Goal: Task Accomplishment & Management: Use online tool/utility

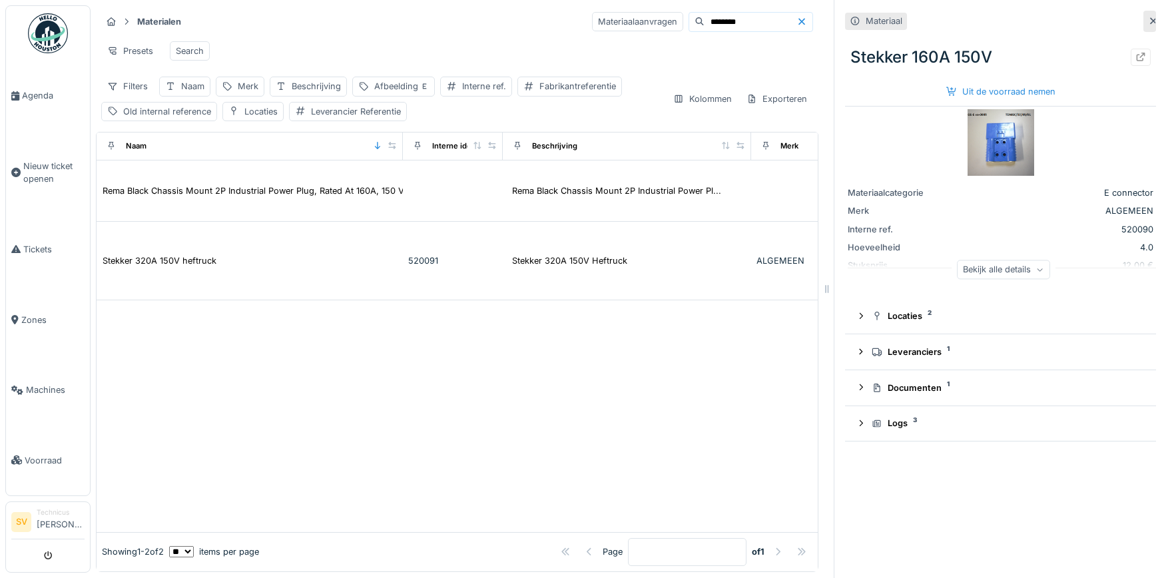
scroll to position [0, 733]
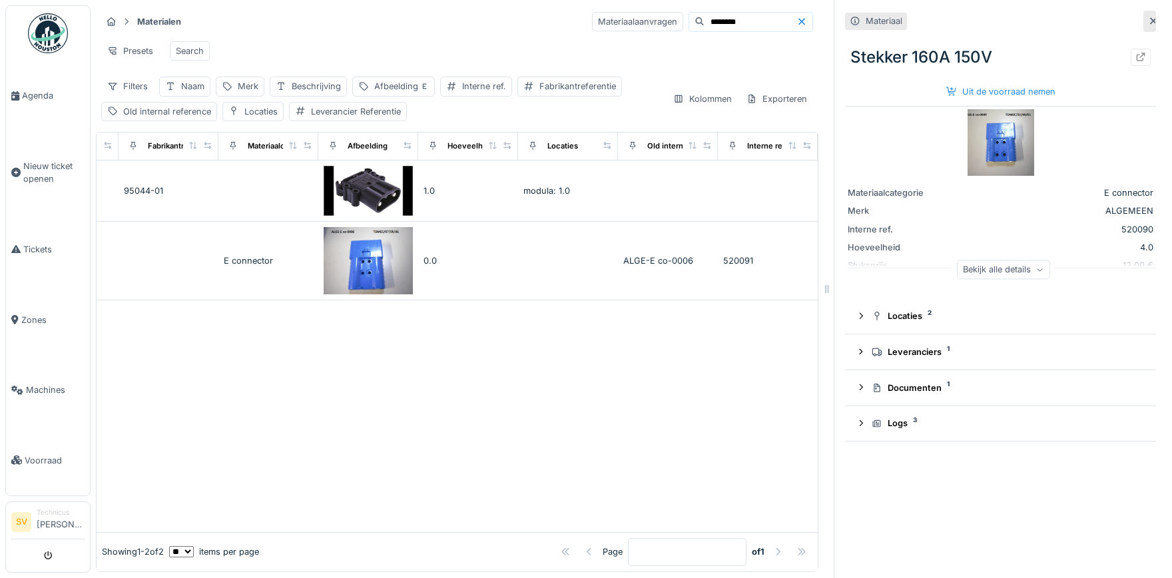
drag, startPoint x: 1148, startPoint y: 20, endPoint x: 1126, endPoint y: 19, distance: 22.7
click at [1149, 20] on icon at bounding box center [1153, 21] width 11 height 9
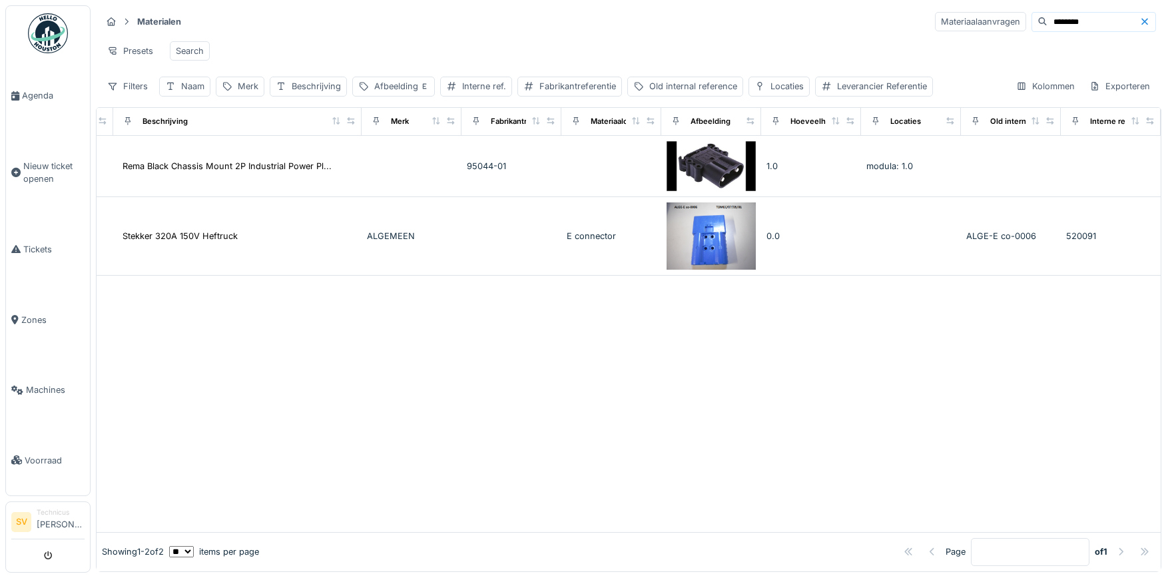
scroll to position [0, 389]
click at [1079, 25] on input "********" at bounding box center [1094, 22] width 92 height 19
drag, startPoint x: 1079, startPoint y: 24, endPoint x: 958, endPoint y: 11, distance: 122.0
click at [1048, 13] on input "********" at bounding box center [1094, 22] width 92 height 19
click at [251, 89] on div "Merk" at bounding box center [248, 86] width 21 height 13
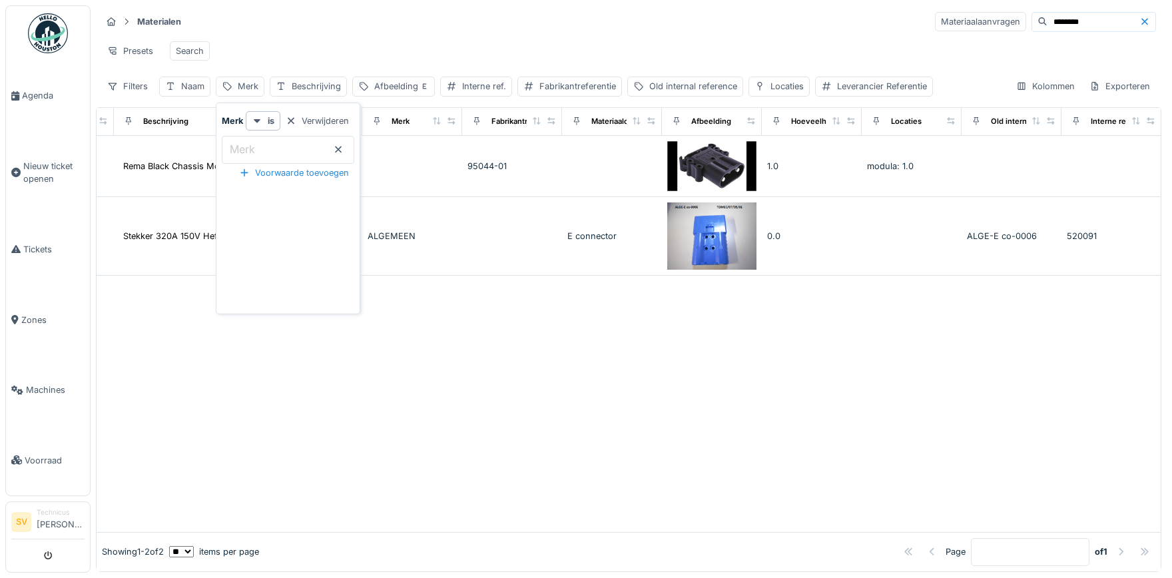
click at [266, 151] on input "Merk" at bounding box center [288, 150] width 133 height 28
type input "*******"
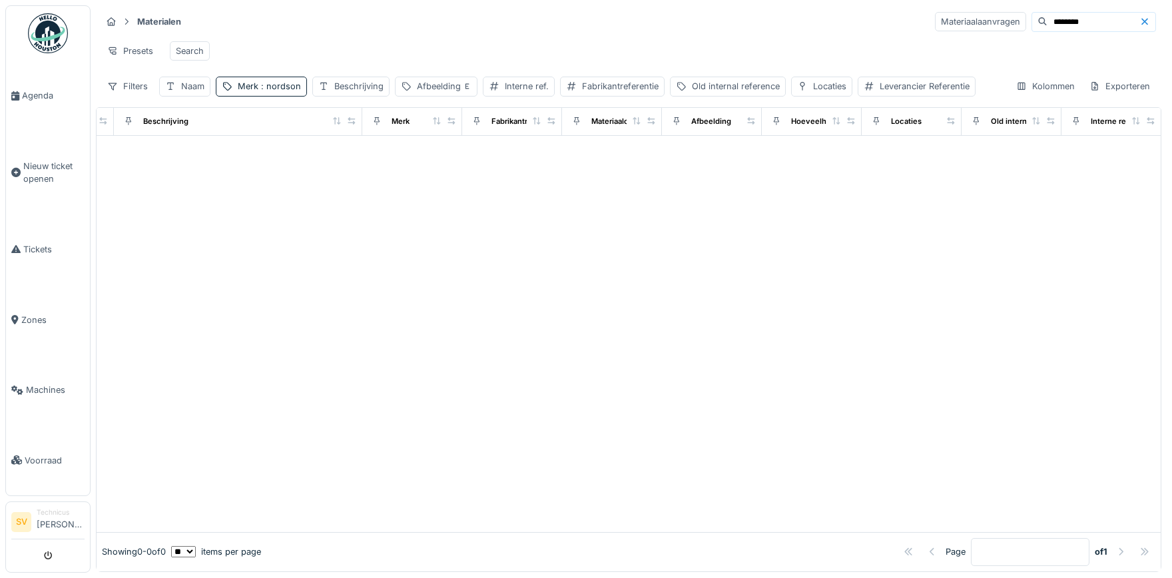
click at [1144, 26] on icon at bounding box center [1145, 21] width 11 height 9
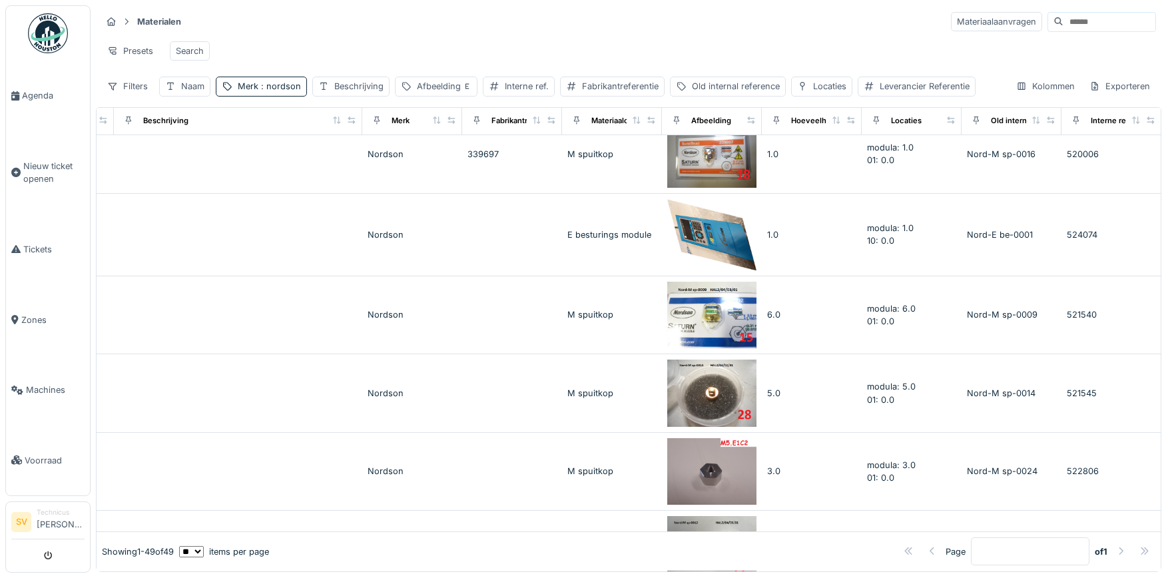
scroll to position [2118, 389]
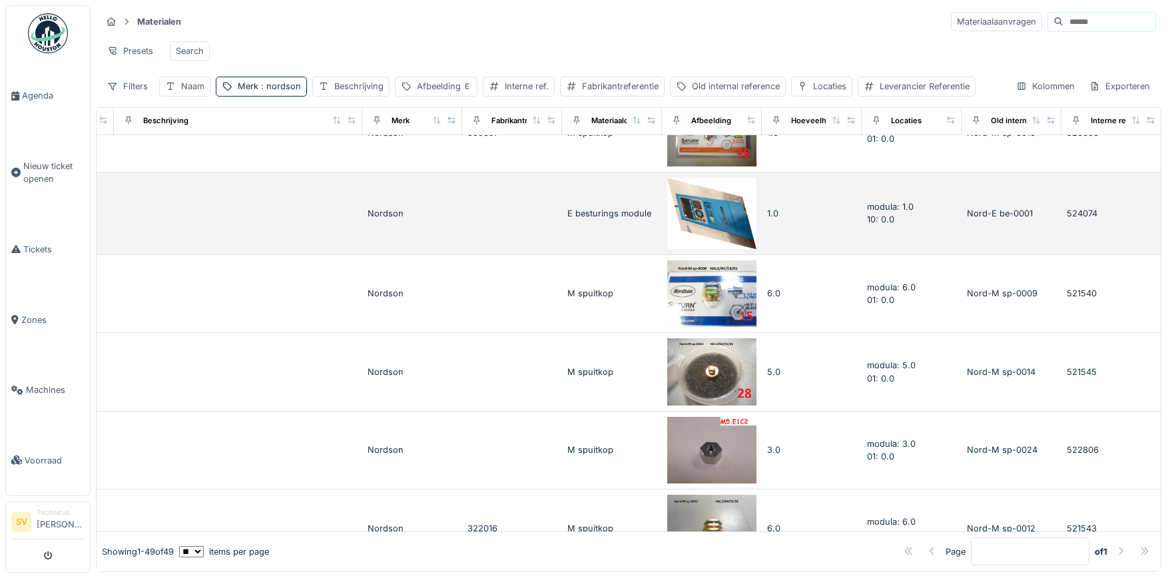
click at [514, 207] on td at bounding box center [512, 214] width 100 height 83
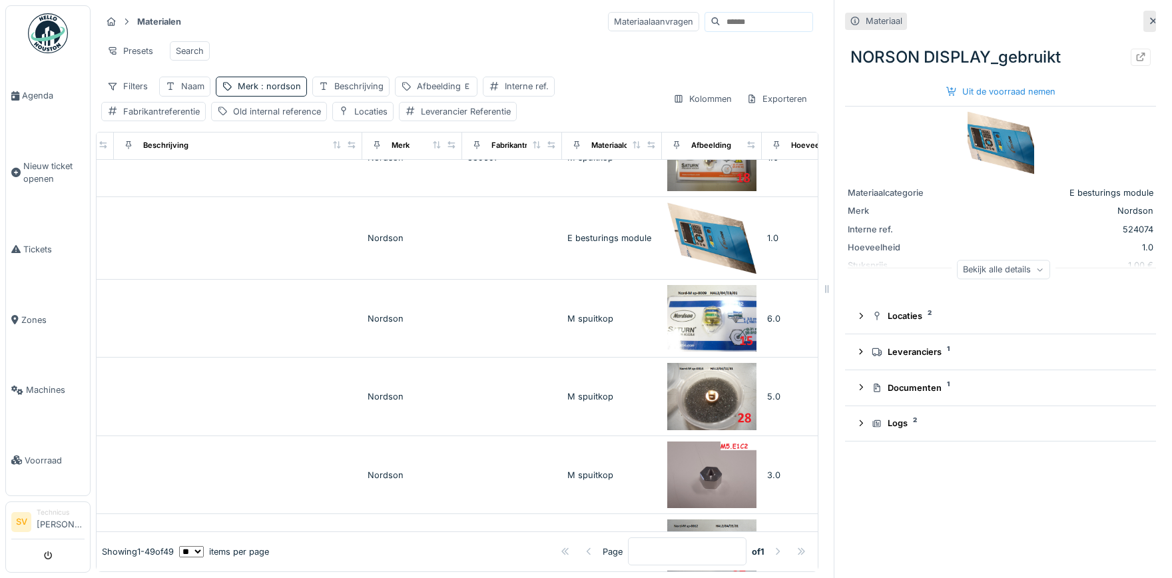
click at [1014, 274] on div "Bekijk alle details" at bounding box center [1003, 269] width 93 height 19
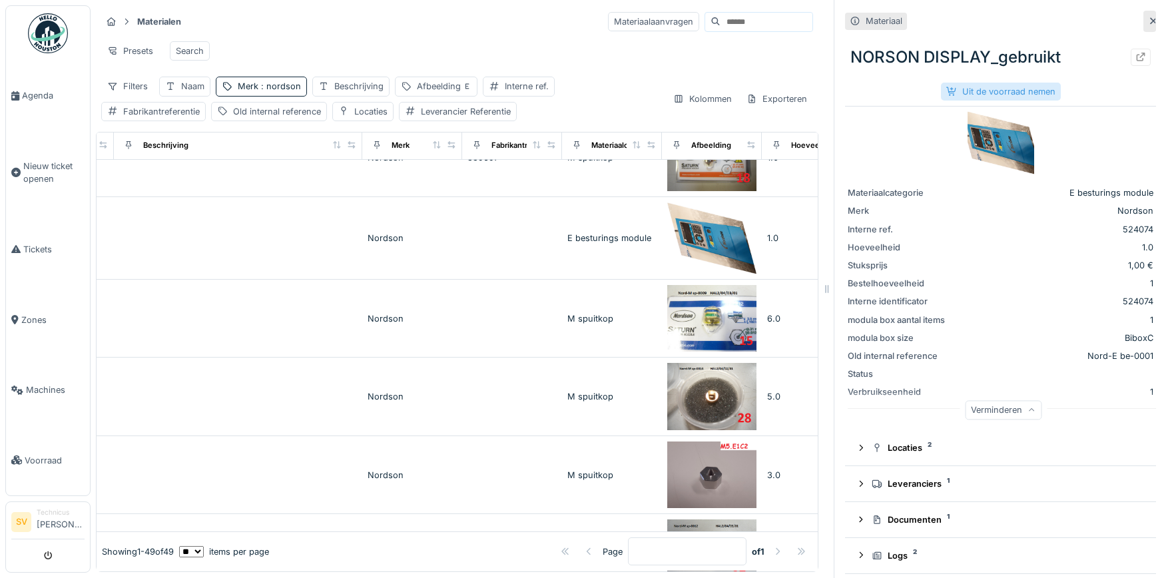
click at [1012, 94] on div "Uit de voorraad nemen" at bounding box center [1001, 92] width 120 height 18
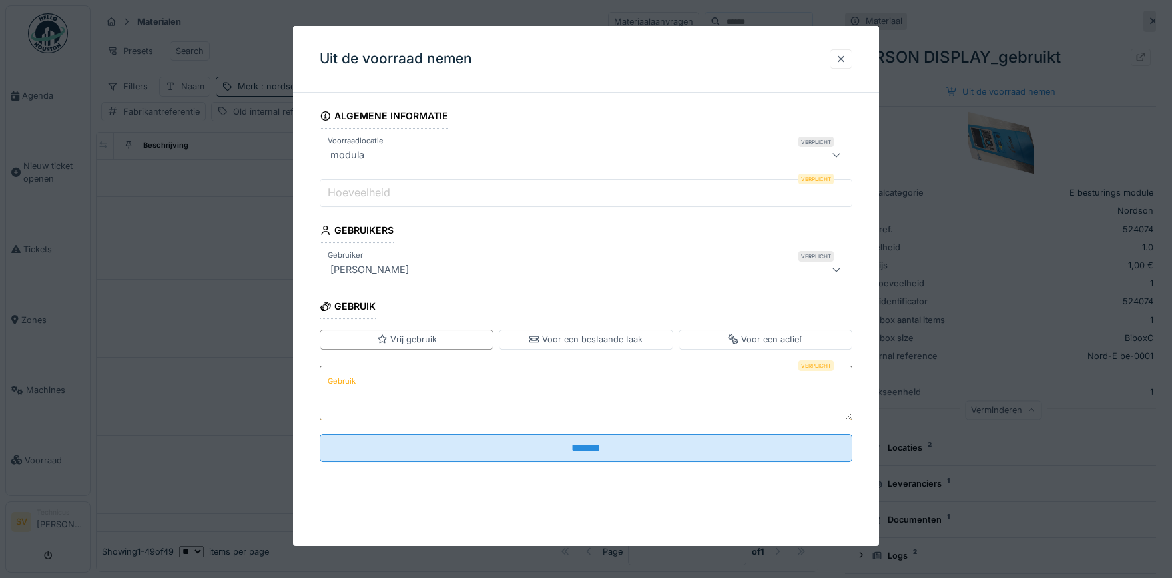
click at [379, 187] on label "Hoeveelheid" at bounding box center [359, 193] width 68 height 16
click at [379, 187] on input "Hoeveelheid" at bounding box center [586, 193] width 533 height 28
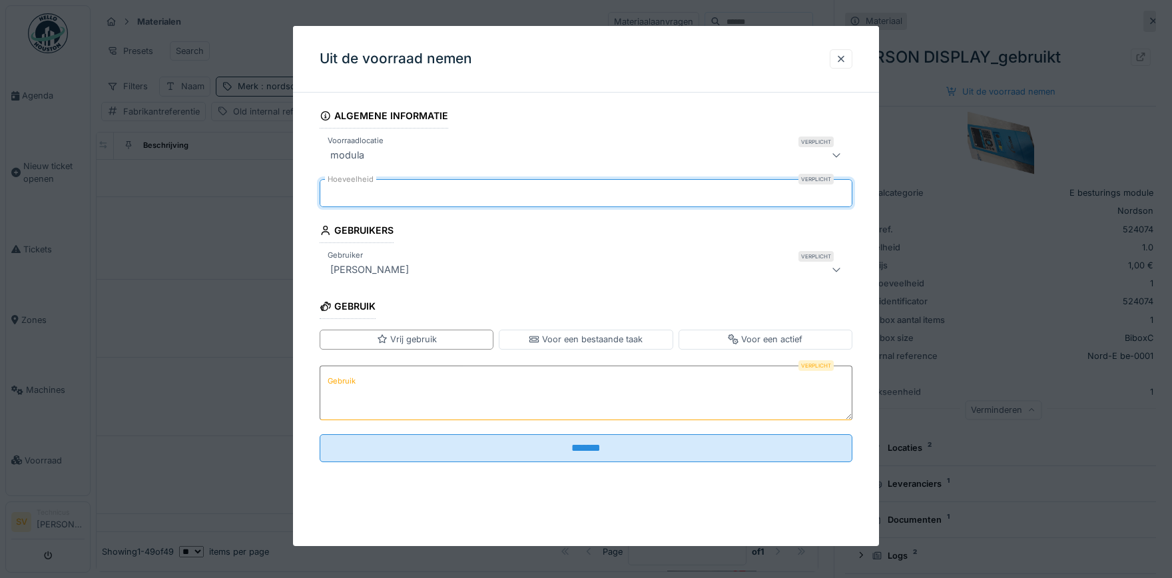
type input "*"
click at [397, 385] on textarea "Gebruik" at bounding box center [586, 393] width 533 height 55
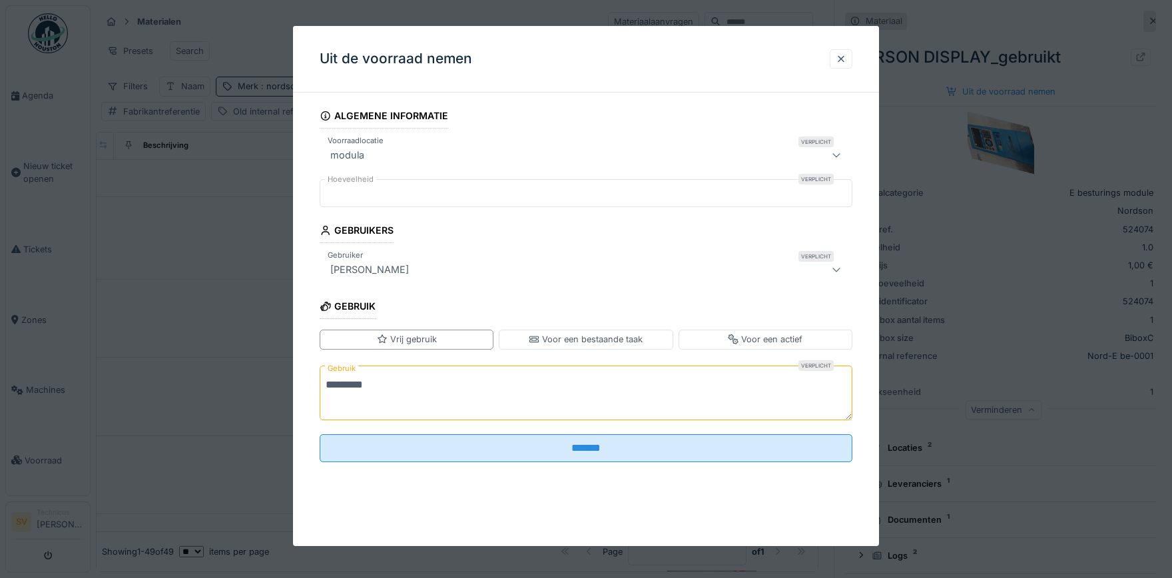
click at [358, 385] on textarea "*********" at bounding box center [586, 393] width 533 height 55
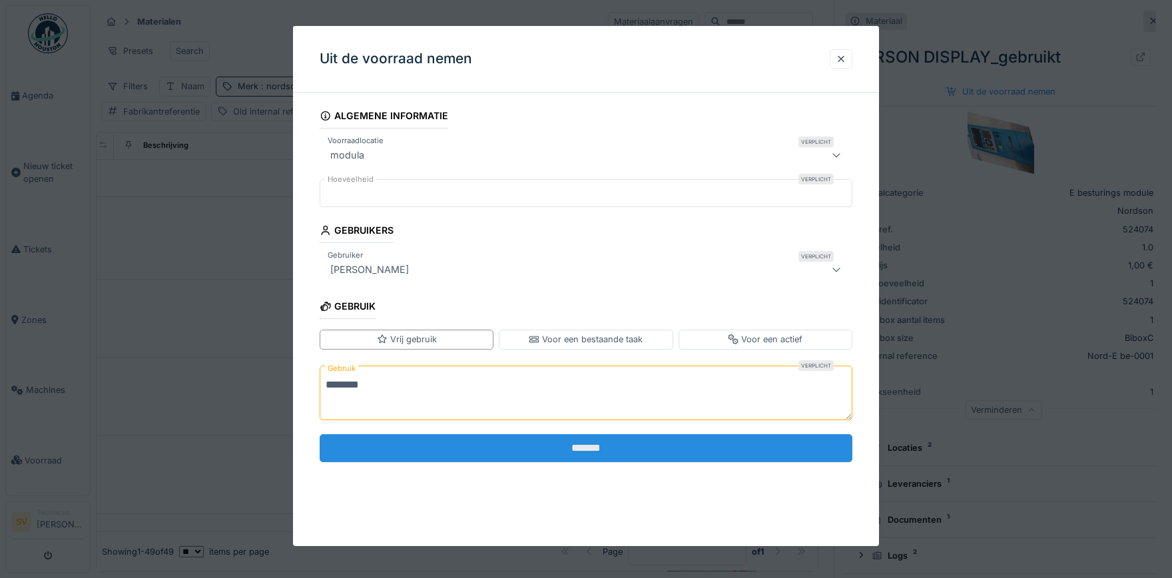
type textarea "********"
click at [508, 440] on input "*******" at bounding box center [586, 448] width 533 height 28
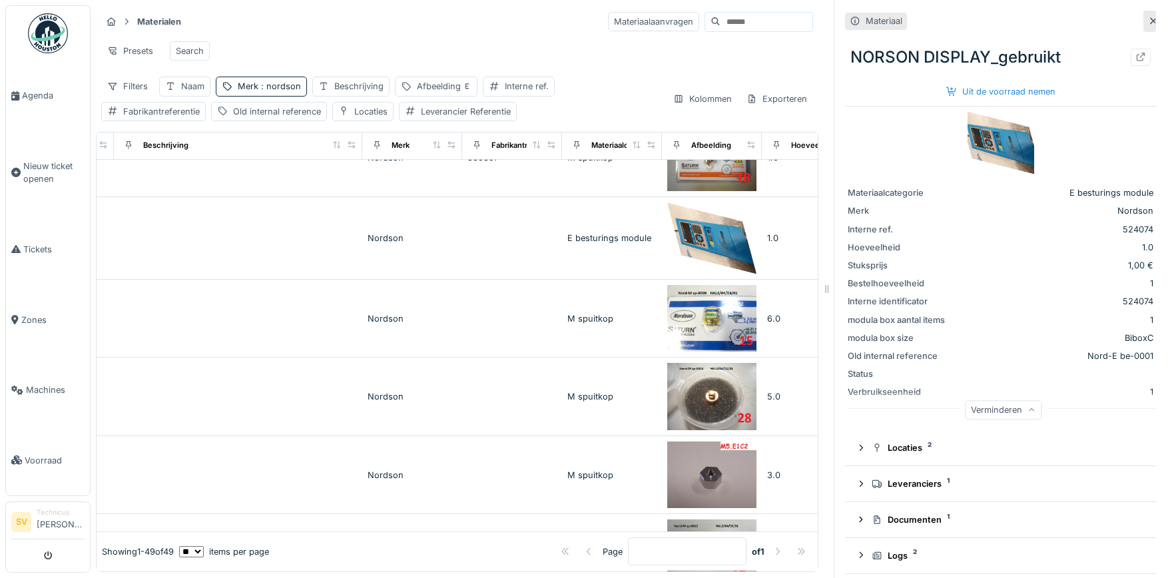
drag, startPoint x: 1154, startPoint y: 19, endPoint x: 1134, endPoint y: 17, distance: 20.2
click at [1154, 19] on icon at bounding box center [1153, 21] width 11 height 9
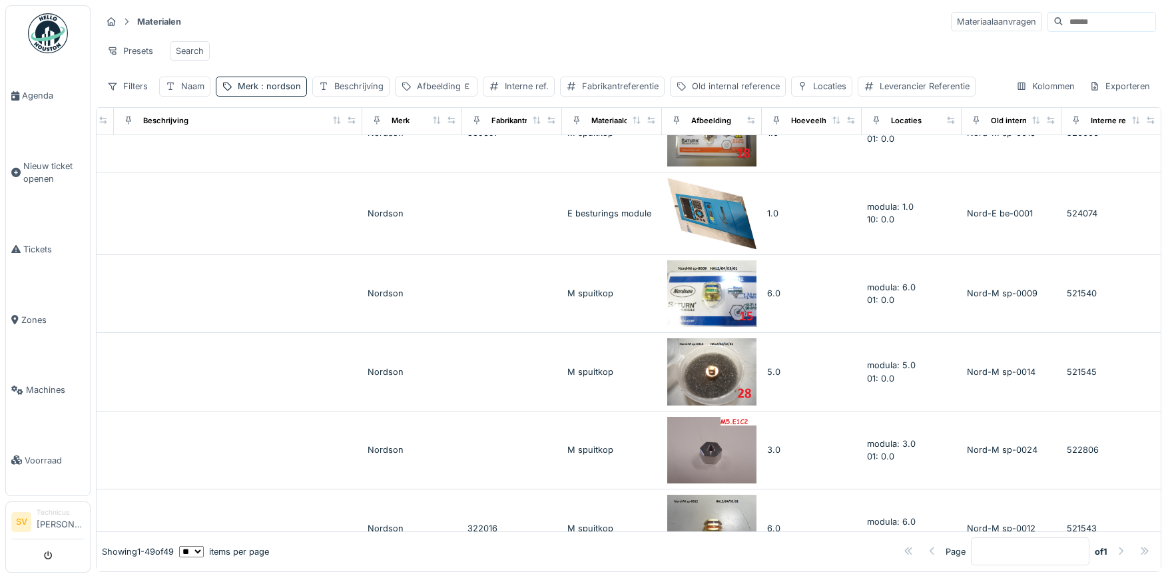
click at [1067, 23] on input at bounding box center [1110, 22] width 92 height 19
paste input "********"
type input "********"
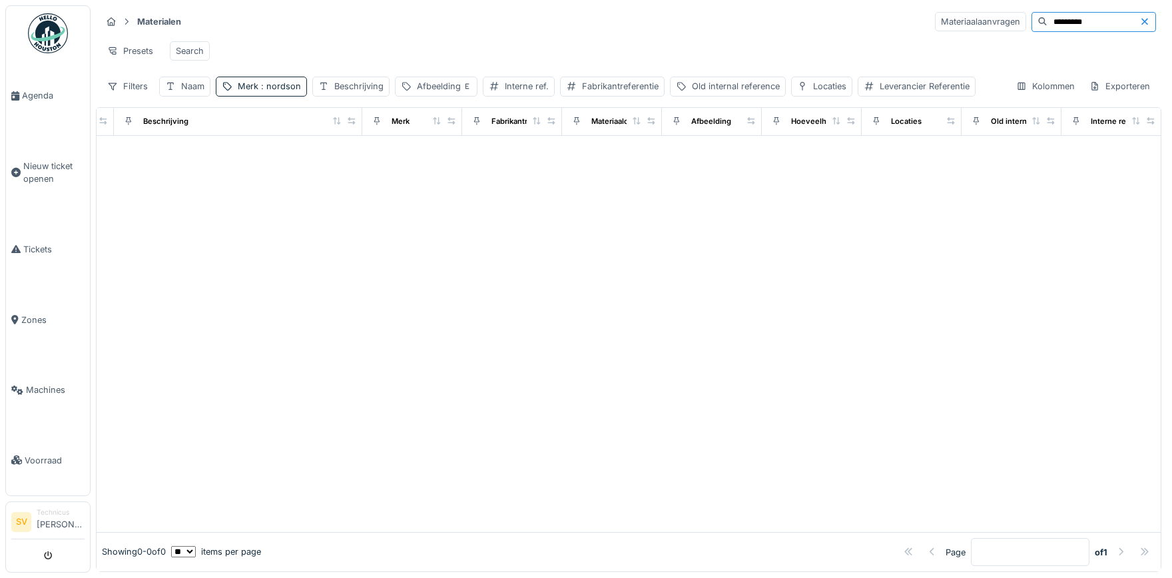
scroll to position [0, 389]
drag, startPoint x: 262, startPoint y: 85, endPoint x: 274, endPoint y: 91, distance: 13.4
click at [262, 85] on span ": nordson" at bounding box center [279, 86] width 43 height 10
click at [344, 149] on icon at bounding box center [338, 149] width 11 height 9
click at [523, 233] on div at bounding box center [629, 334] width 1065 height 396
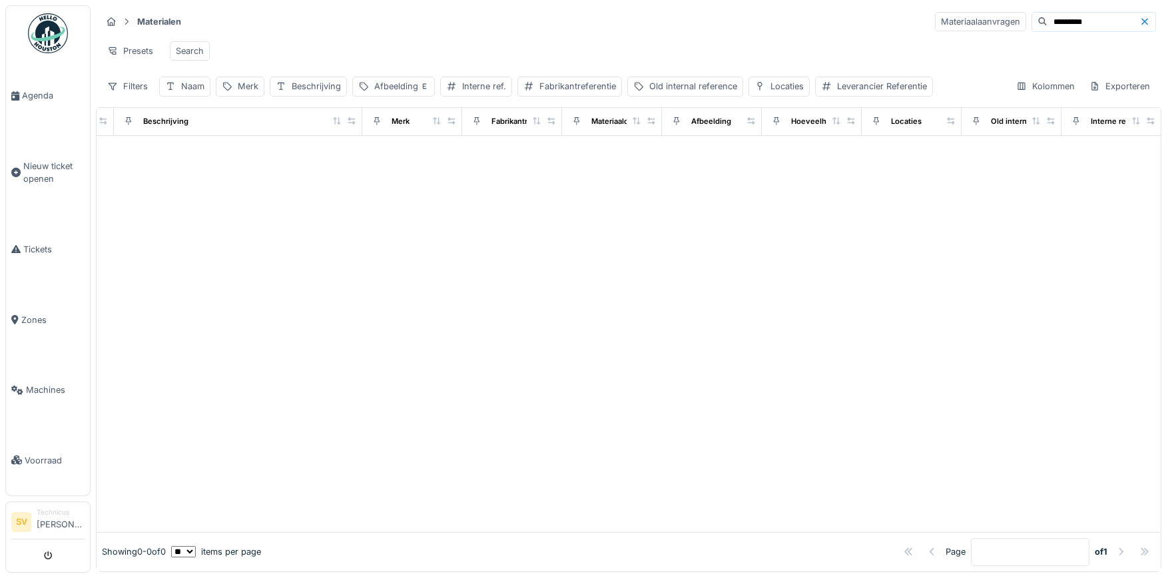
click at [1149, 21] on icon at bounding box center [1145, 21] width 11 height 9
click at [514, 183] on div "Naam Interne identificator Beschrijving Merk Fabrikantreferentie Materiaalcateg…" at bounding box center [629, 339] width 1066 height 465
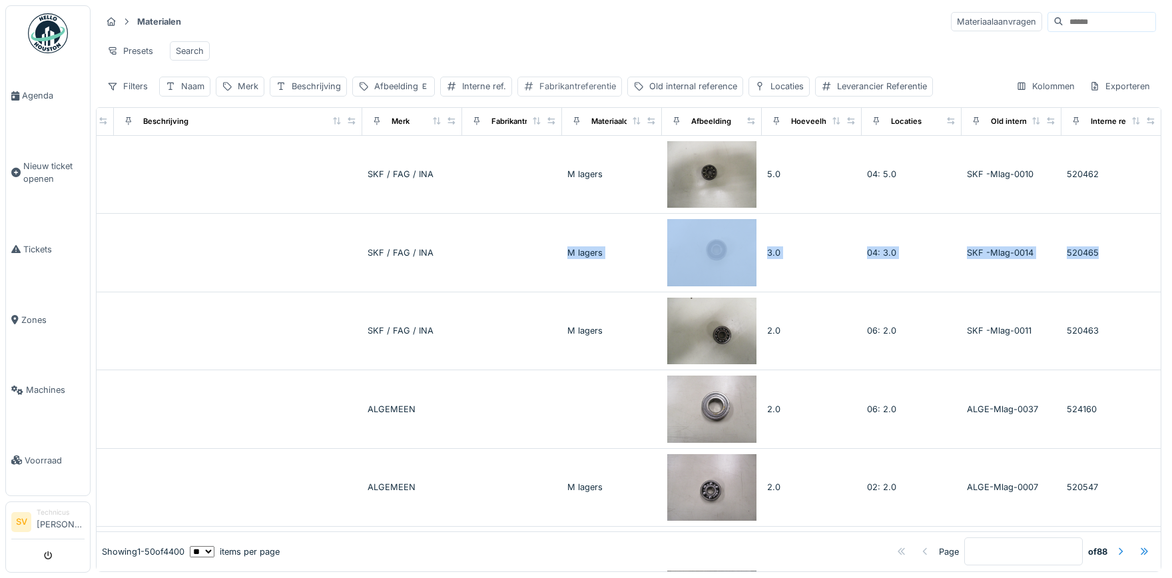
click at [563, 83] on div "Fabrikantreferentie" at bounding box center [578, 86] width 77 height 13
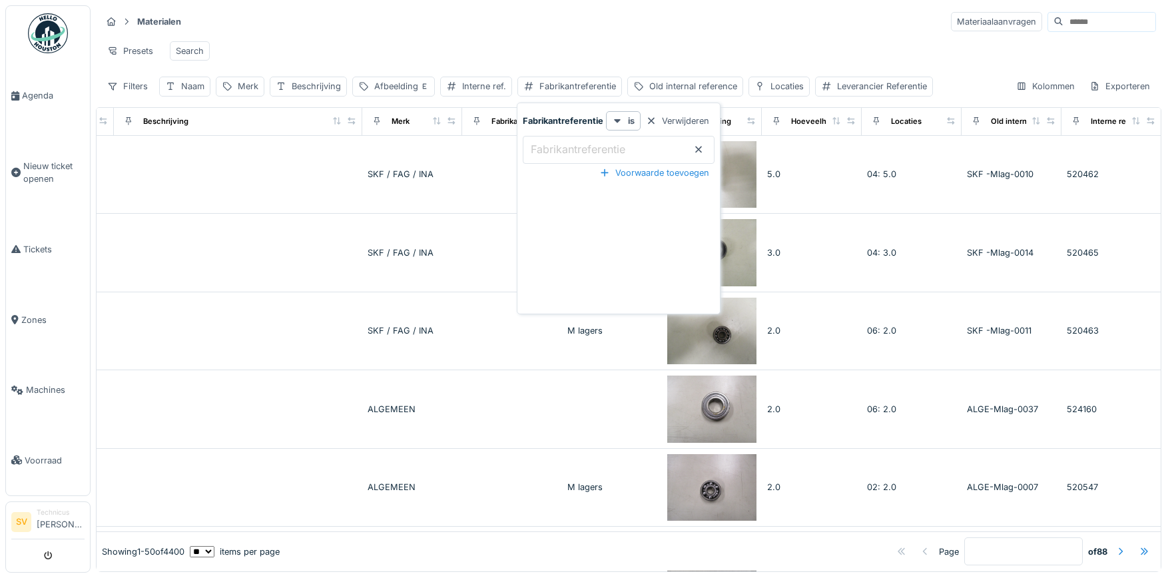
click at [573, 153] on label "Fabrikantreferentie" at bounding box center [578, 149] width 100 height 16
click at [573, 153] on input "Fabrikantreferentie" at bounding box center [619, 150] width 192 height 28
paste input "********"
type input "********"
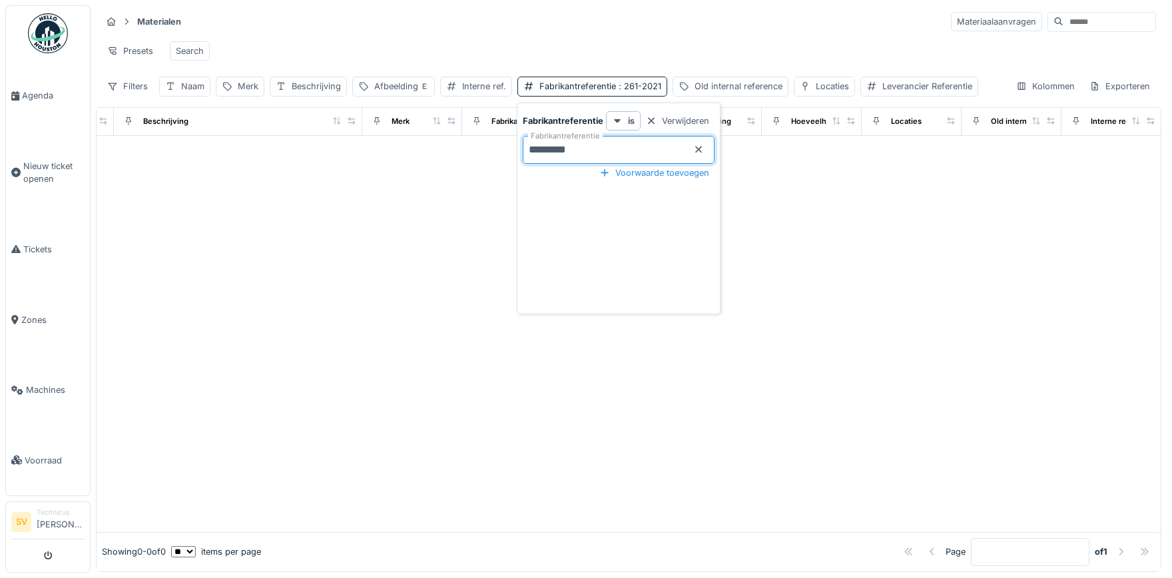
click at [700, 149] on icon at bounding box center [698, 149] width 11 height 9
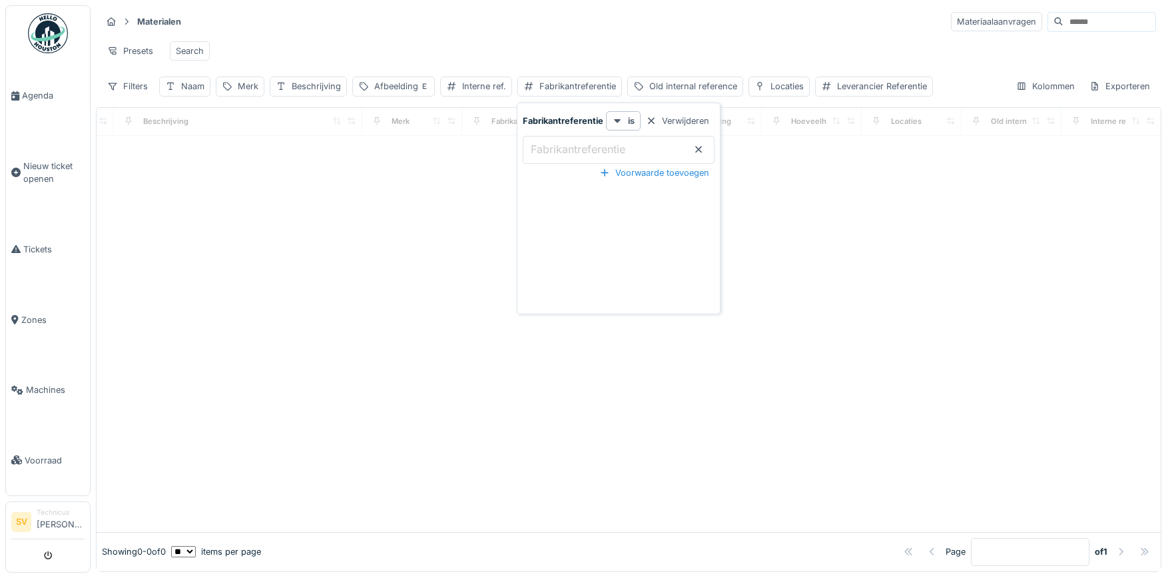
click at [598, 145] on label "Fabrikantreferentie" at bounding box center [578, 149] width 100 height 16
click at [598, 145] on input "Fabrikantreferentie" at bounding box center [619, 150] width 192 height 28
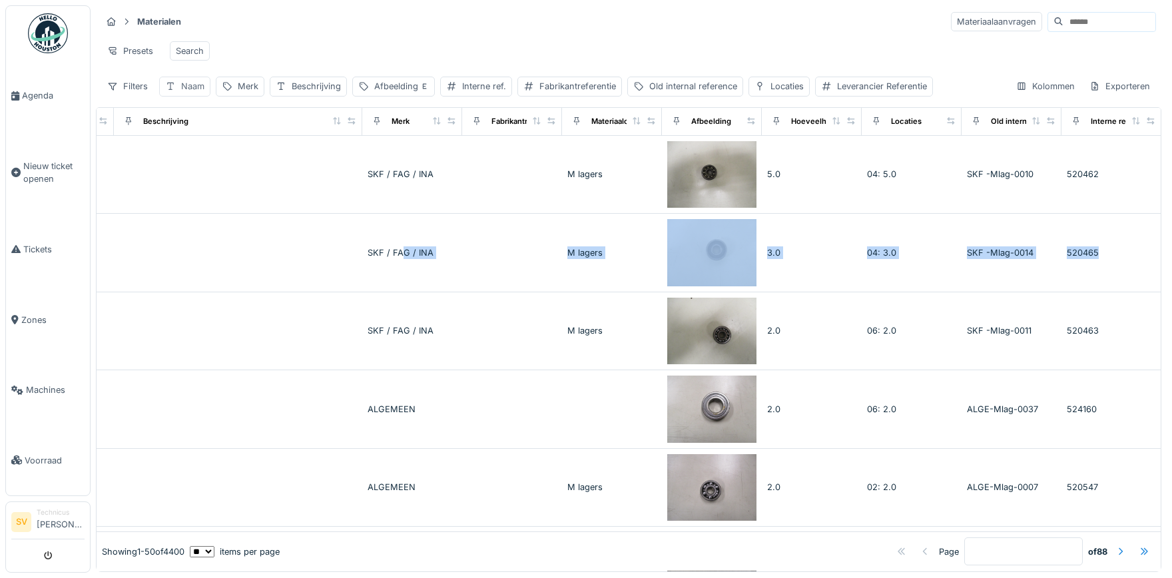
click at [181, 83] on div "Naam" at bounding box center [184, 86] width 51 height 19
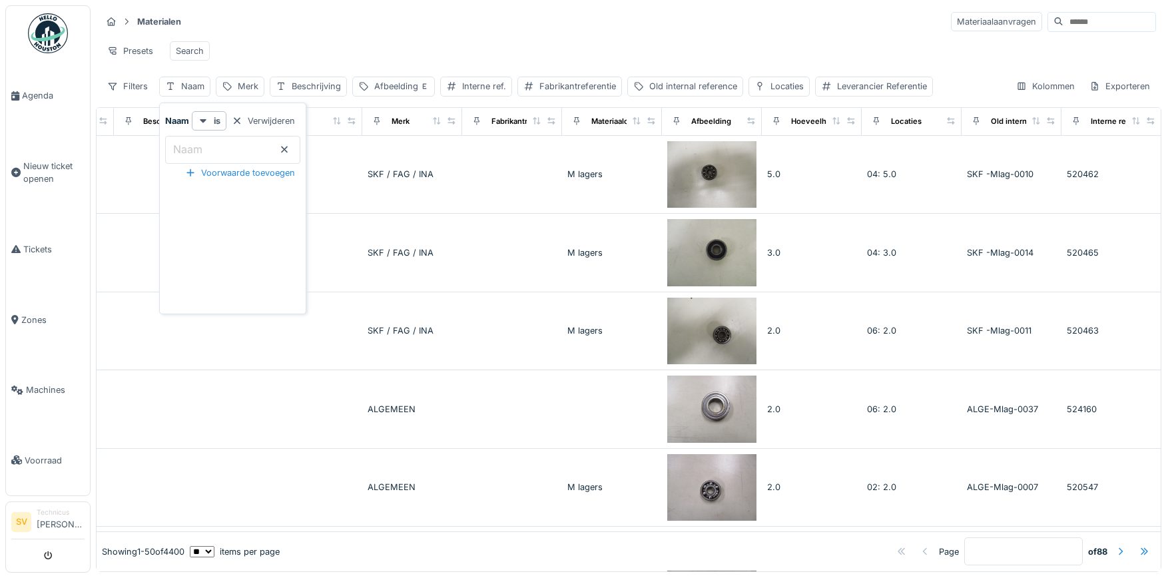
click at [181, 148] on label "Naam" at bounding box center [188, 149] width 35 height 16
click at [181, 148] on input "Naam" at bounding box center [232, 150] width 135 height 28
type input "****"
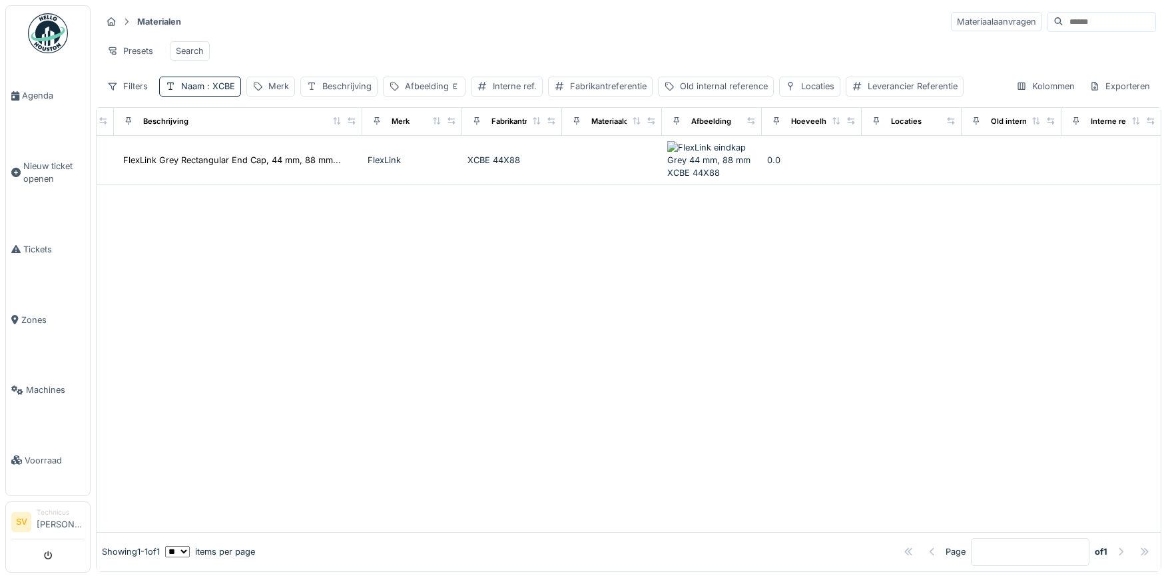
click at [599, 346] on div at bounding box center [629, 358] width 1065 height 346
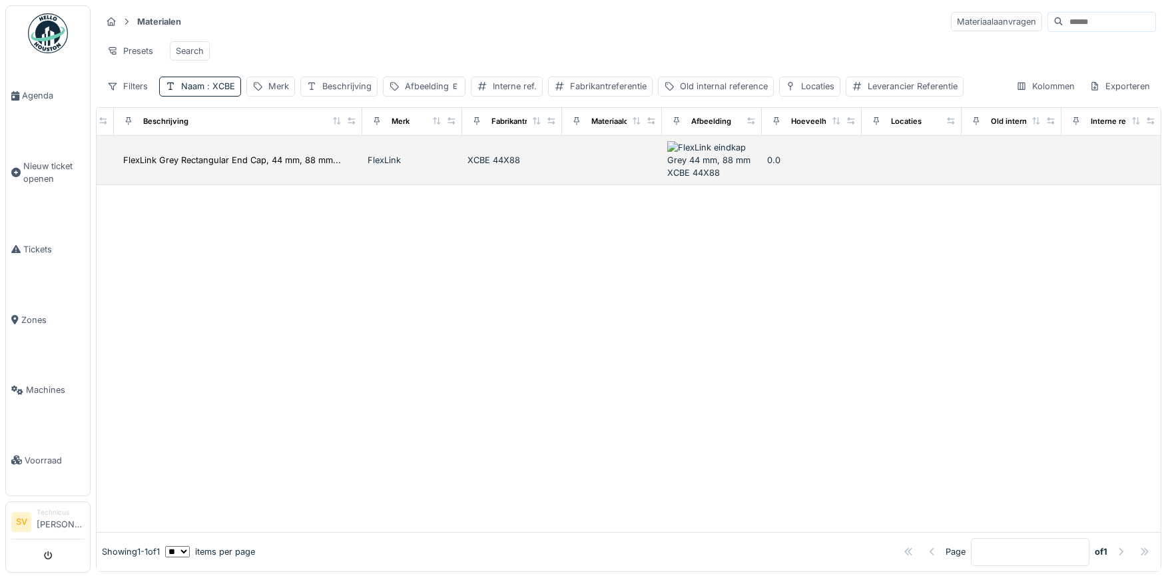
click at [360, 164] on td "FlexLink Grey Rectangular End Cap, 44 mm, 88 mm..." at bounding box center [238, 161] width 248 height 50
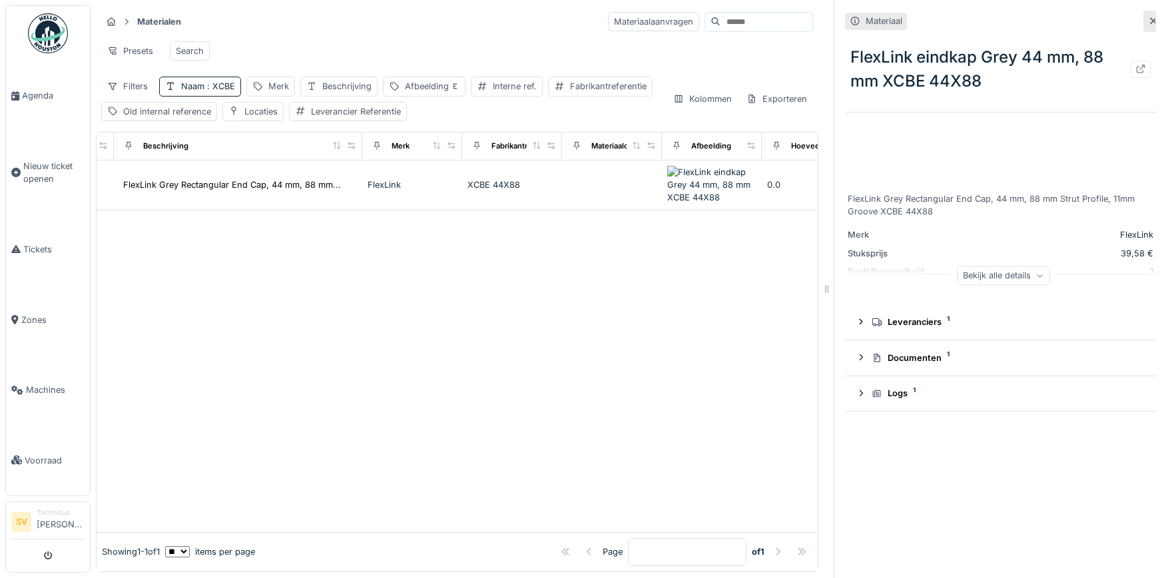
click at [1028, 272] on div "Bekijk alle details" at bounding box center [1003, 275] width 93 height 19
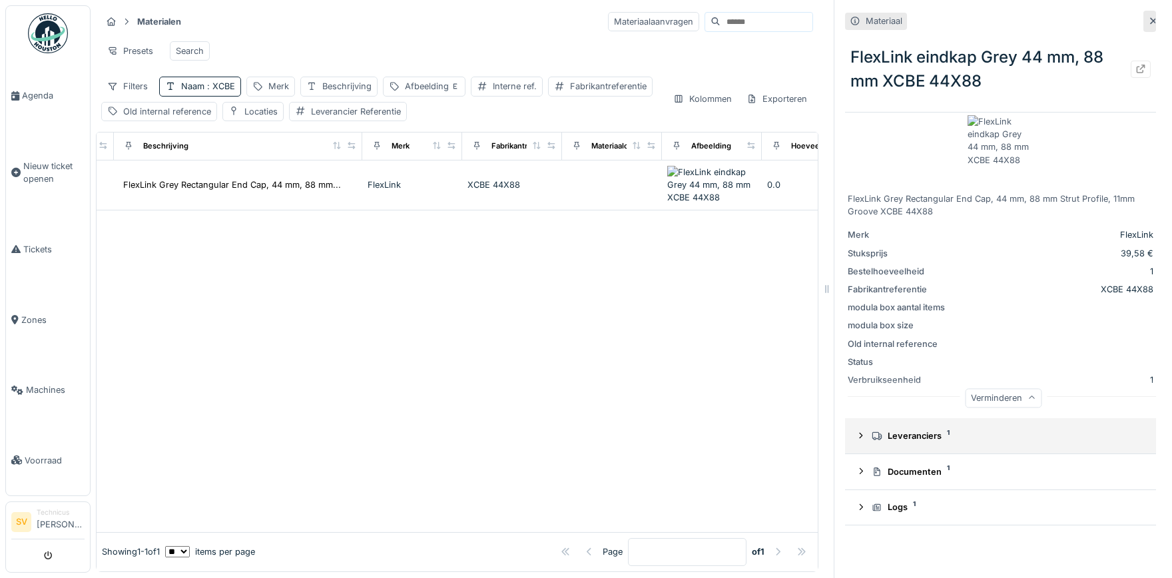
click at [861, 429] on summary "Leveranciers 1" at bounding box center [1001, 436] width 300 height 25
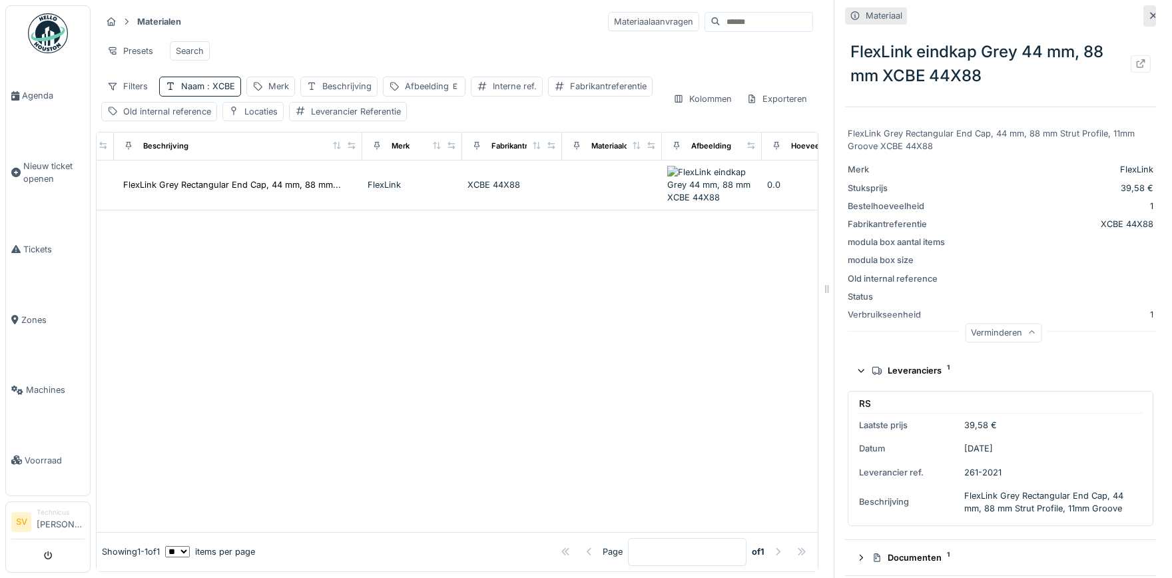
scroll to position [110, 0]
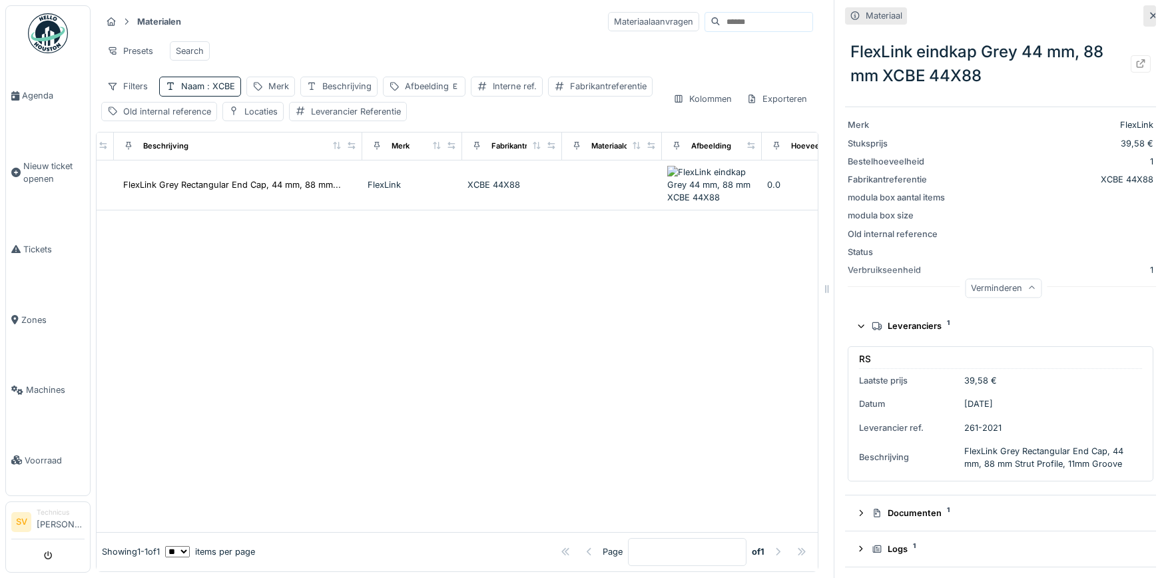
click at [861, 322] on icon at bounding box center [861, 325] width 9 height 11
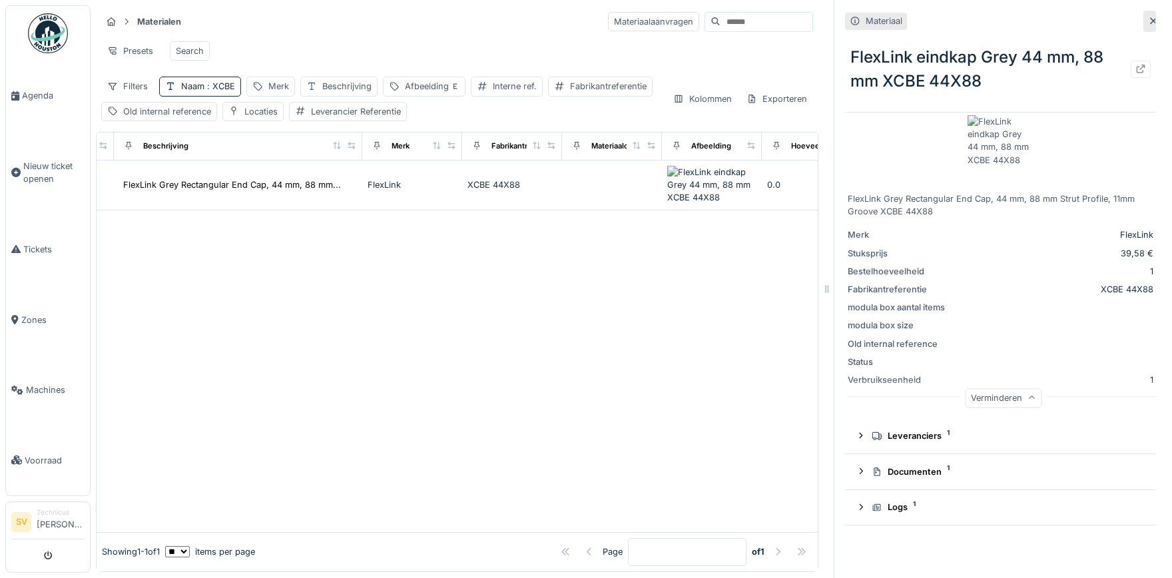
click at [1005, 298] on div "FlexLink Grey Rectangular End Cap, 44 mm, 88 mm Strut Profile, 11mm Groove XCBE…" at bounding box center [1000, 263] width 311 height 300
click at [1150, 21] on icon at bounding box center [1153, 21] width 11 height 9
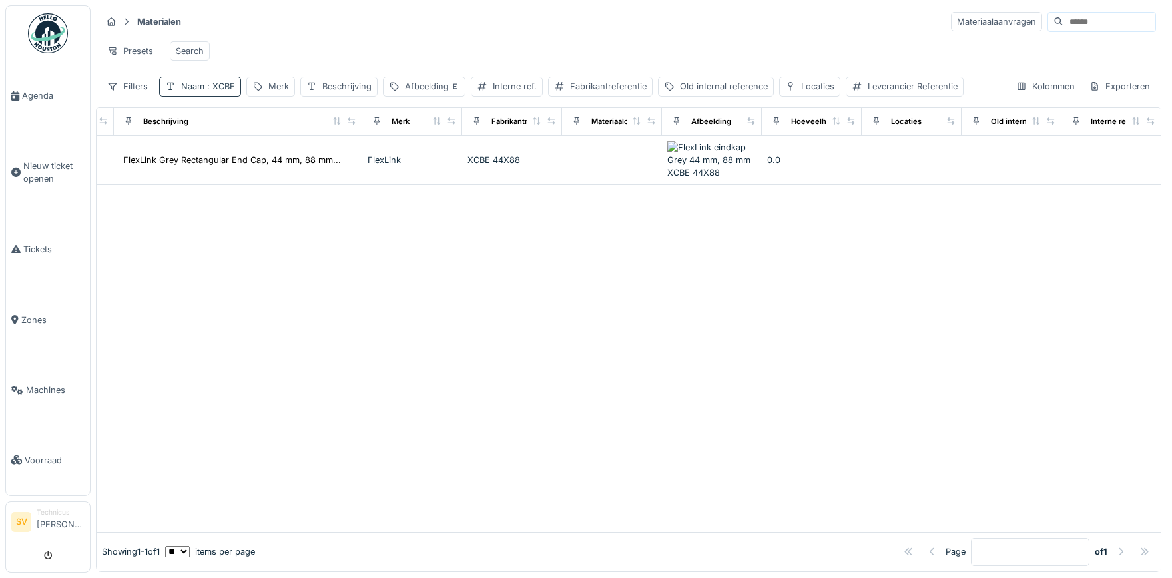
drag, startPoint x: 206, startPoint y: 85, endPoint x: 215, endPoint y: 85, distance: 8.7
click at [207, 85] on span ": XCBE" at bounding box center [220, 86] width 31 height 10
click at [242, 120] on div at bounding box center [237, 121] width 11 height 13
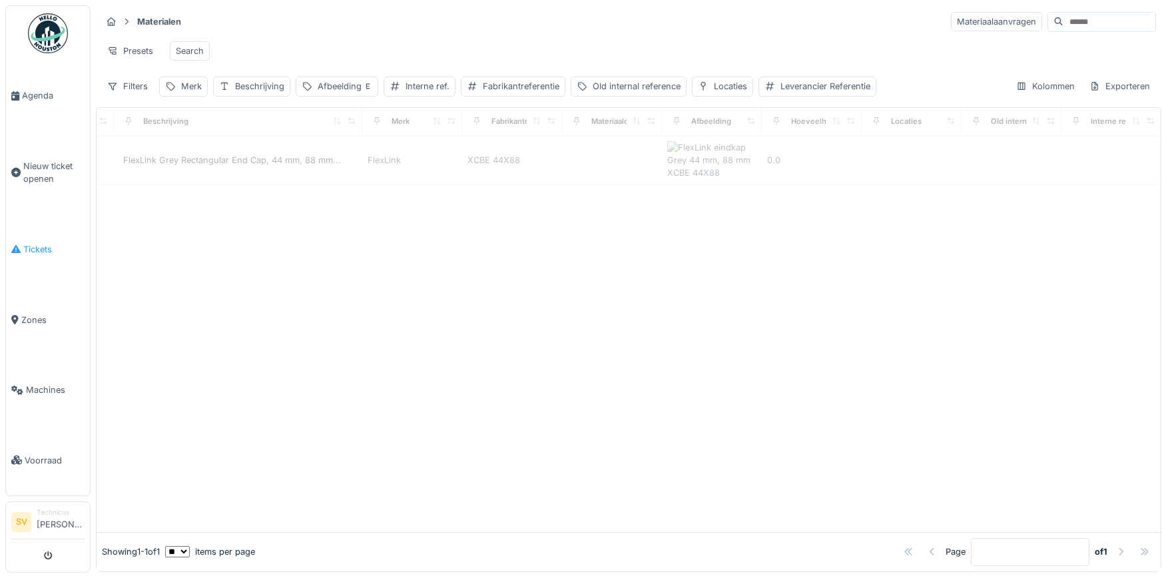
click at [33, 238] on link "Tickets" at bounding box center [48, 250] width 84 height 71
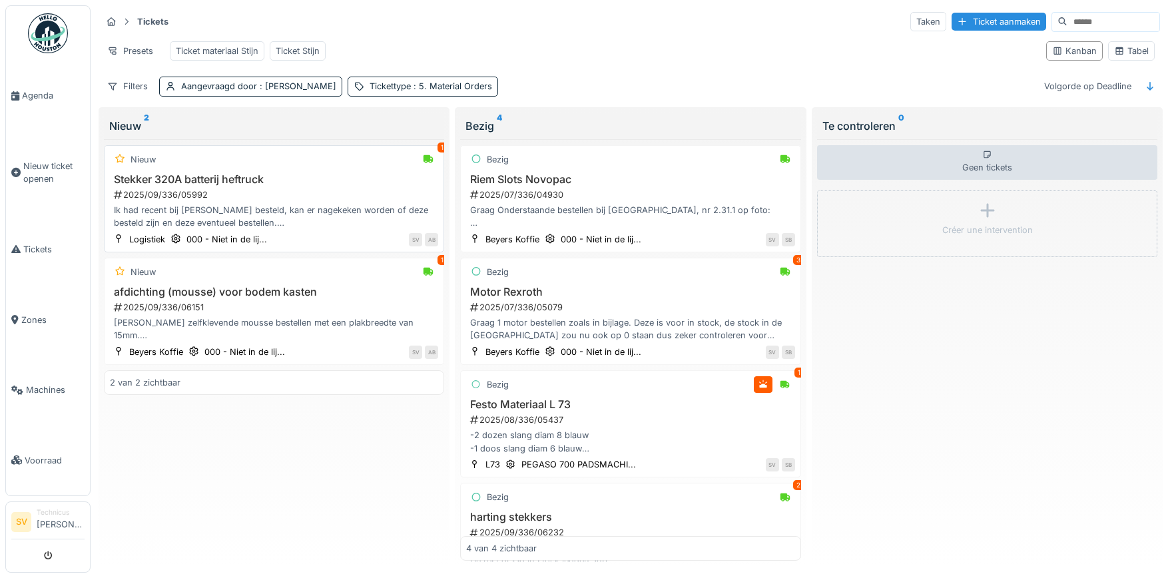
click at [406, 173] on h3 "Stekker 320A batterij heftruck" at bounding box center [274, 179] width 328 height 13
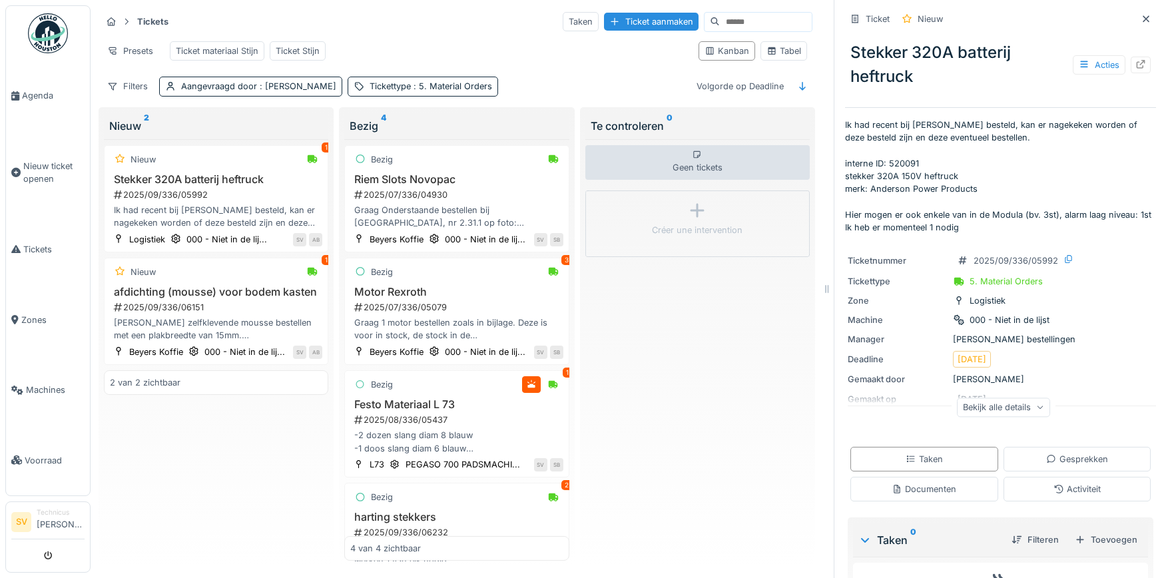
scroll to position [81, 0]
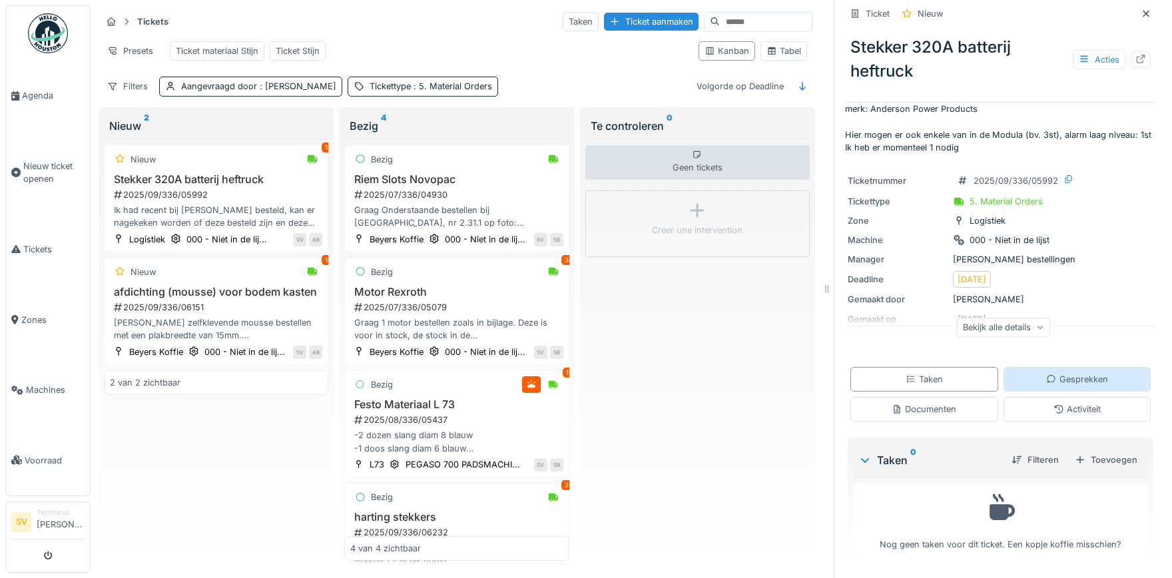
click at [1068, 379] on div "Gesprekken" at bounding box center [1078, 379] width 62 height 13
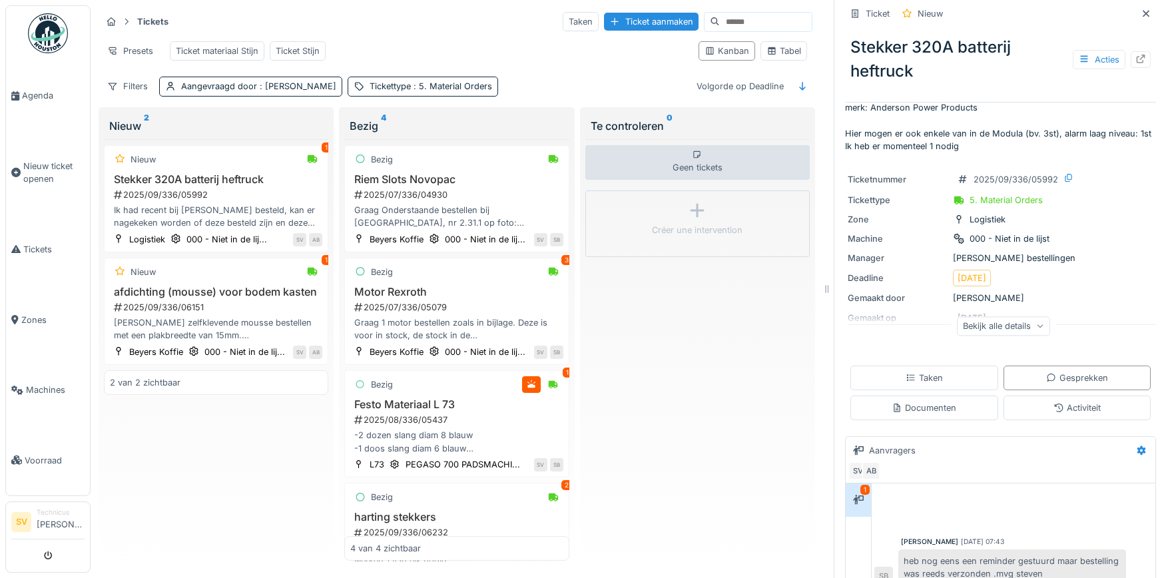
scroll to position [254, 0]
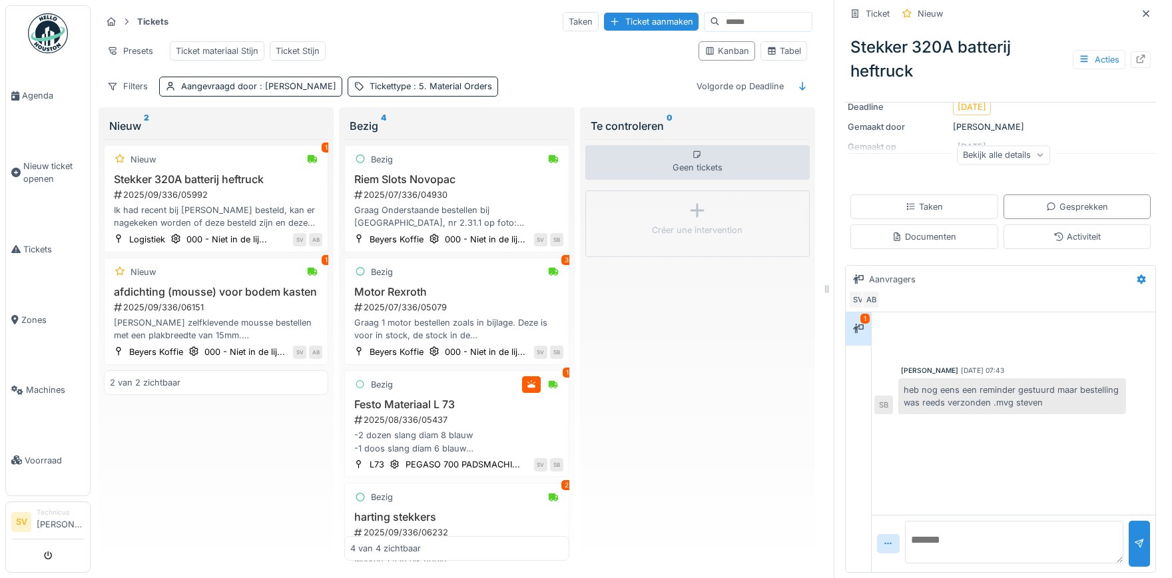
click at [1017, 337] on div at bounding box center [1014, 337] width 278 height 34
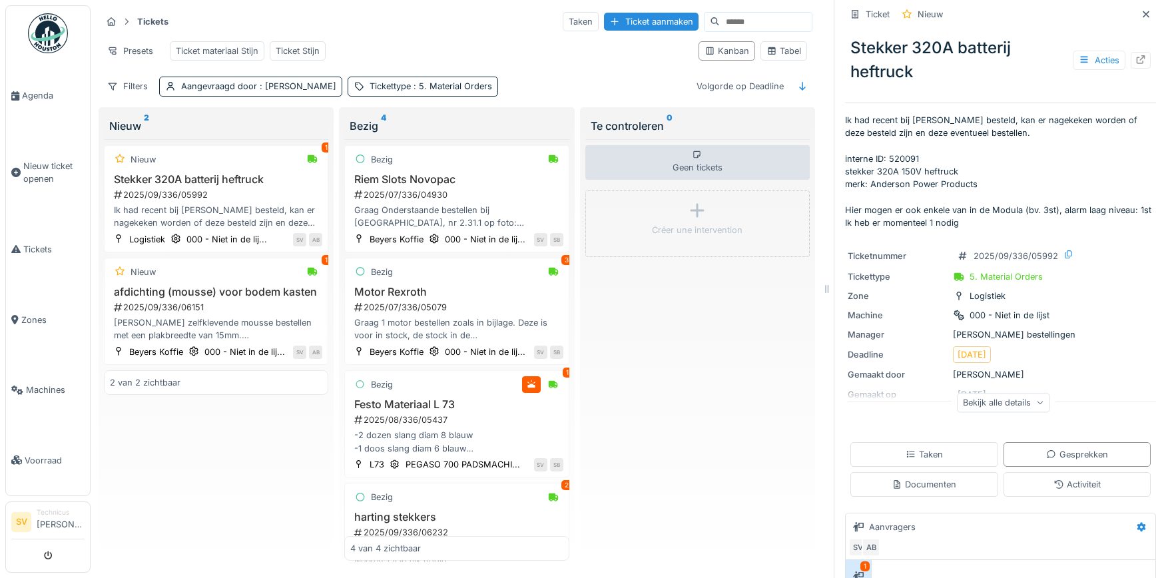
scroll to position [0, 0]
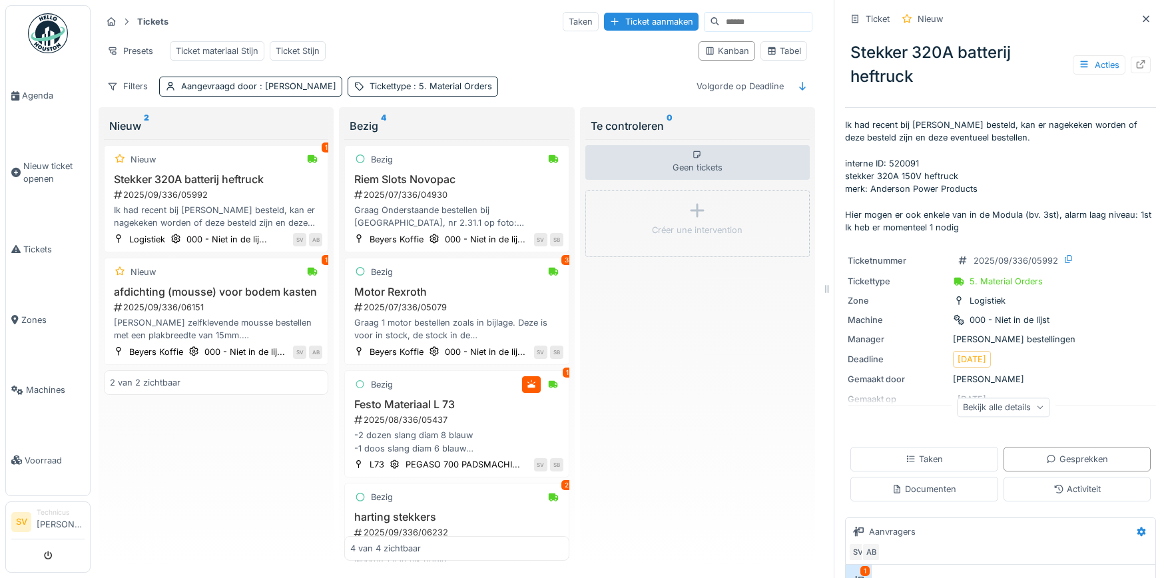
click at [274, 428] on div "Nieuw 1 Stekker 320A batterij heftruck 2025/09/336/05992 Ik had recent bij [PER…" at bounding box center [216, 350] width 225 height 422
click at [428, 388] on div "Bezig 1" at bounding box center [456, 384] width 213 height 17
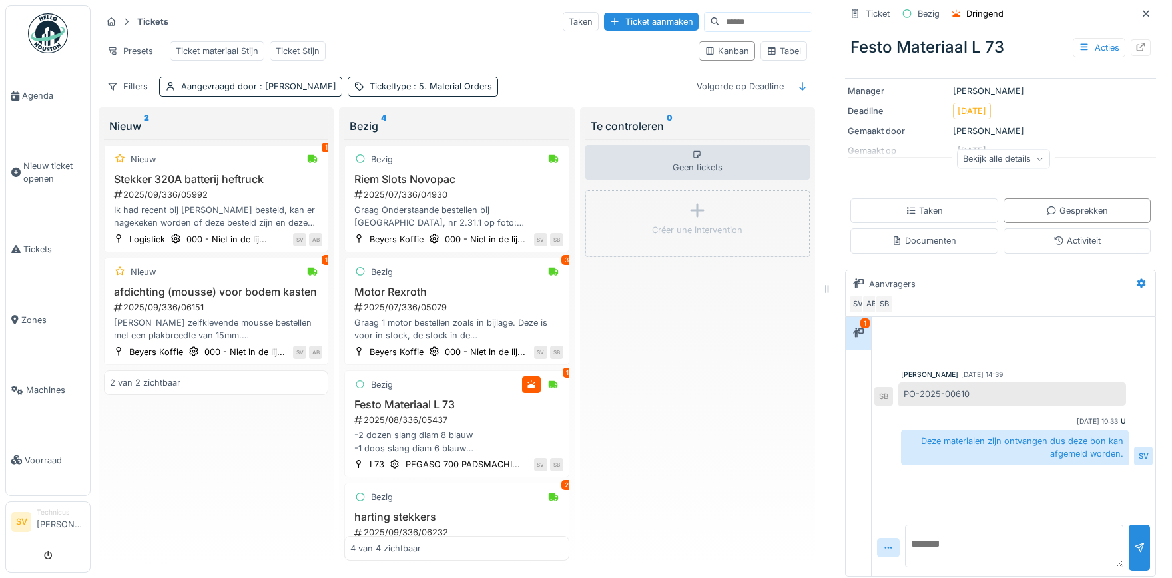
scroll to position [179, 0]
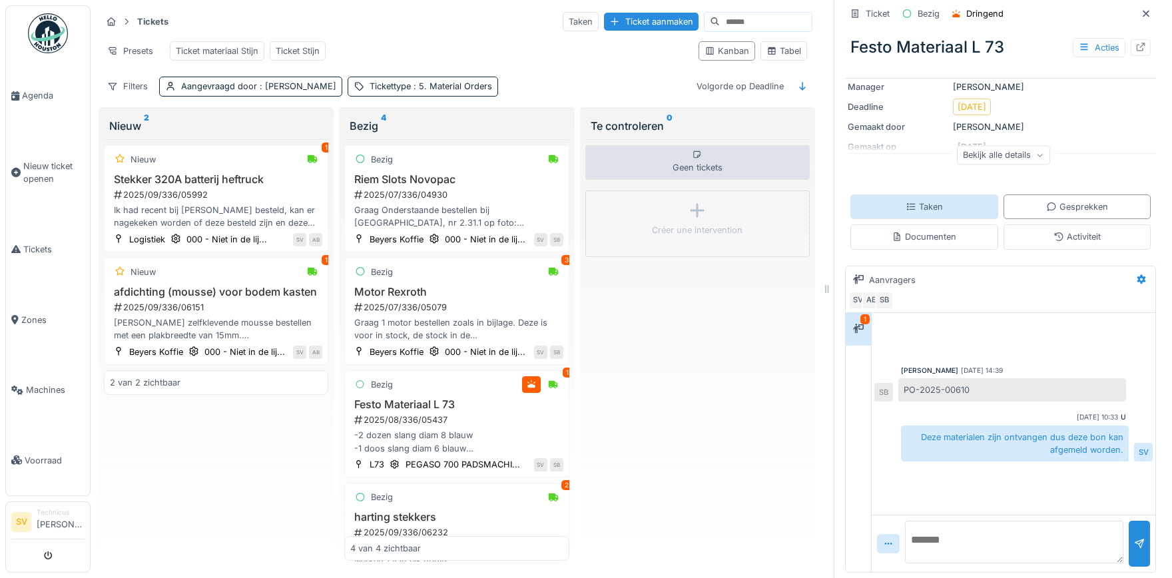
click at [945, 204] on div "Taken" at bounding box center [925, 207] width 148 height 25
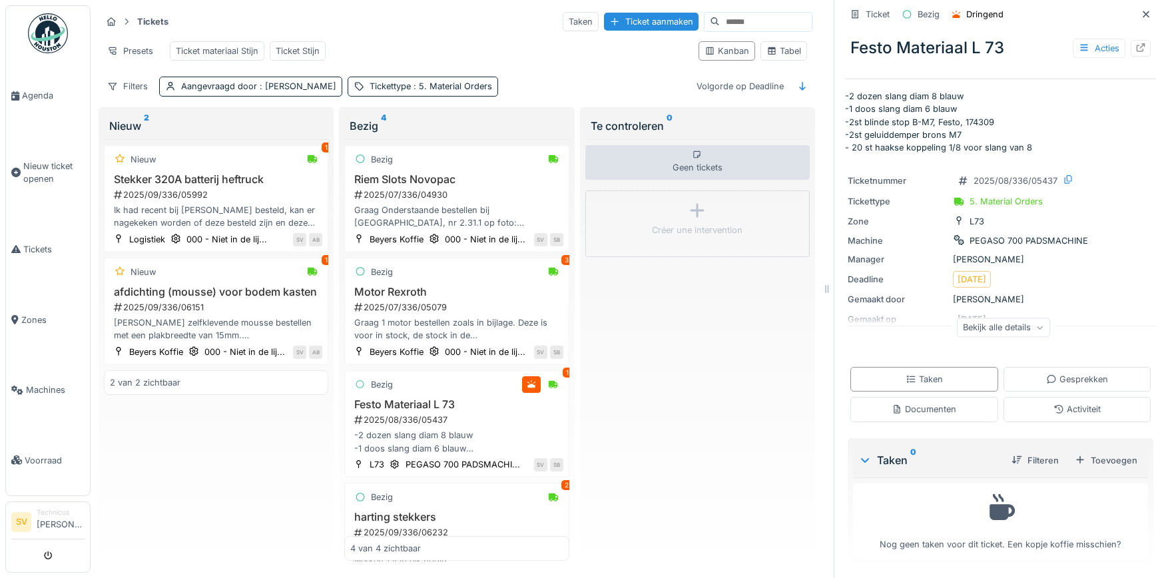
scroll to position [7, 0]
click at [1100, 46] on div "Acties" at bounding box center [1099, 48] width 53 height 19
drag, startPoint x: 1133, startPoint y: 152, endPoint x: 1139, endPoint y: 113, distance: 39.0
click at [1133, 151] on div "Ticket Bezig Dringend Festo Materiaal L 73 Acties -2 dozen slang diam 8 blauw -…" at bounding box center [1000, 286] width 311 height 583
click at [1145, 50] on icon at bounding box center [1141, 47] width 11 height 9
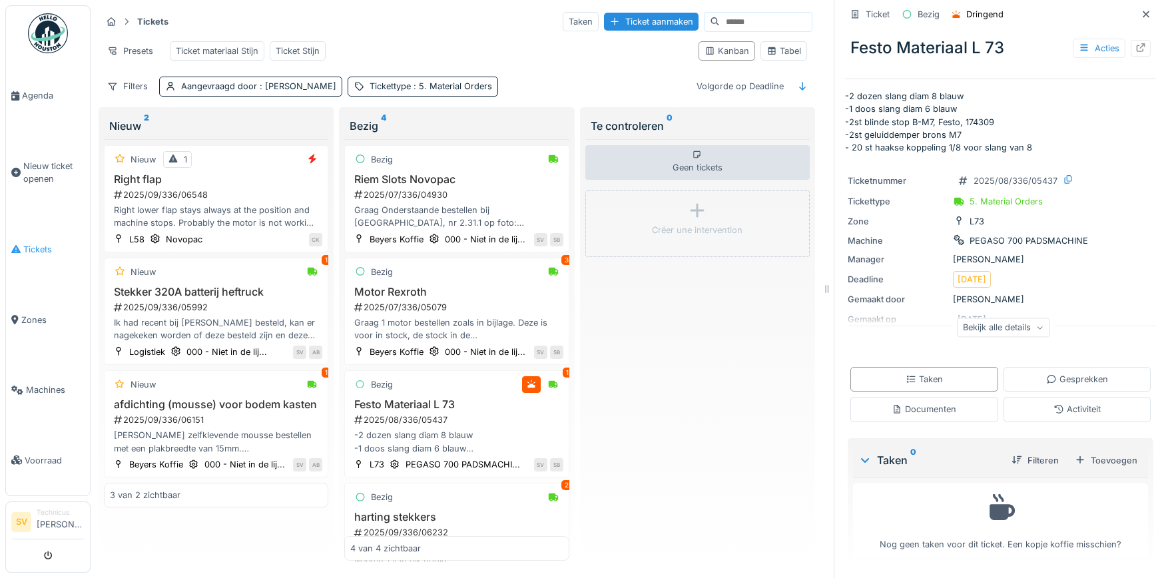
click at [29, 231] on link "Tickets" at bounding box center [48, 250] width 84 height 71
click at [29, 243] on span "Tickets" at bounding box center [53, 249] width 61 height 13
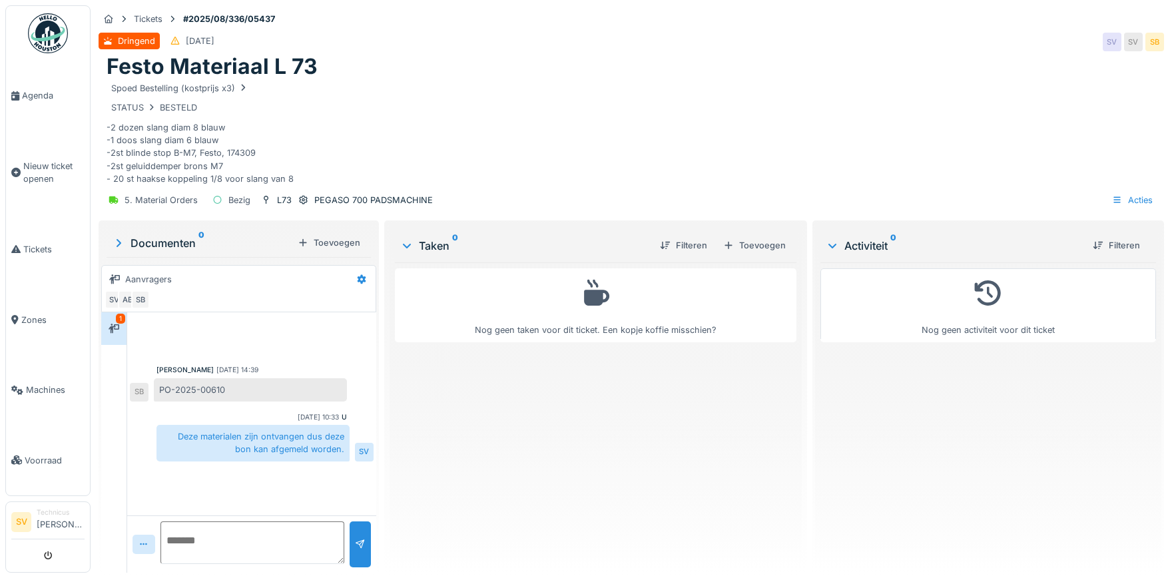
click at [881, 113] on div "STATUS BESTELD" at bounding box center [632, 107] width 1050 height 17
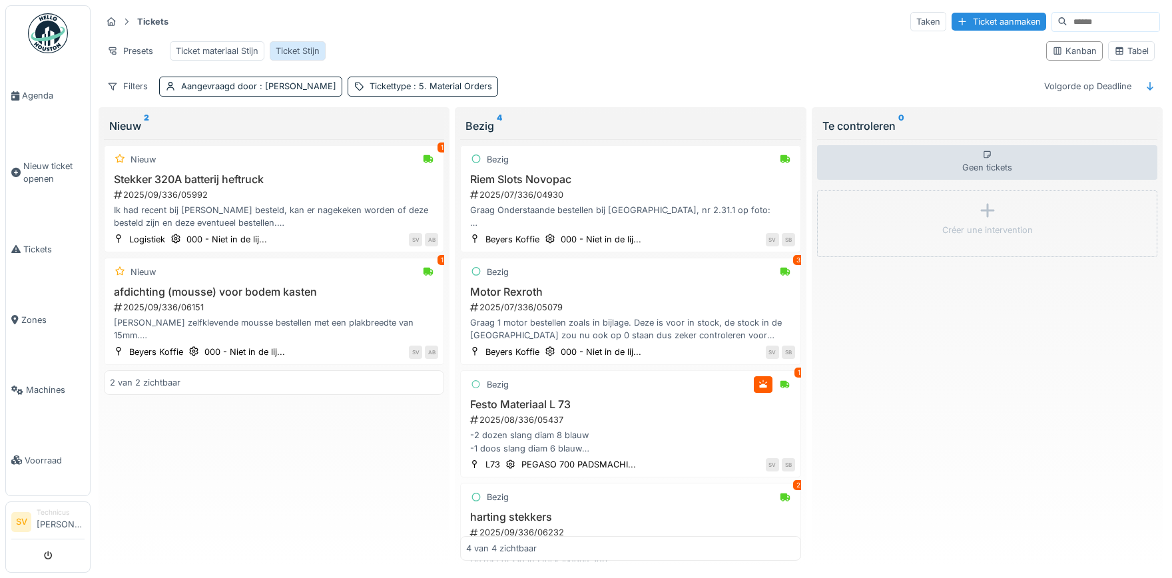
click at [304, 52] on div "Ticket Stijn" at bounding box center [298, 51] width 44 height 13
